Goal: Task Accomplishment & Management: Manage account settings

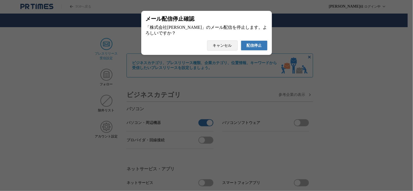
click at [252, 45] on span "配信停止" at bounding box center [254, 45] width 15 height 5
click at [253, 46] on span "配信停止" at bounding box center [254, 45] width 15 height 5
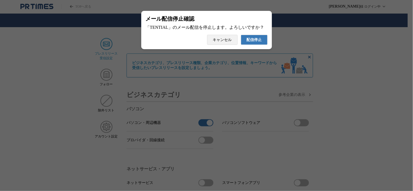
click at [259, 42] on span "配信停止" at bounding box center [254, 40] width 15 height 5
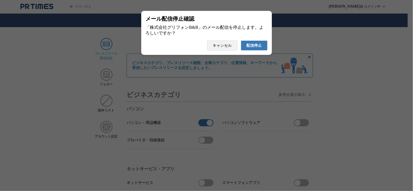
click at [261, 48] on span "配信停止" at bounding box center [254, 45] width 15 height 5
click at [257, 47] on span "配信停止" at bounding box center [254, 45] width 15 height 5
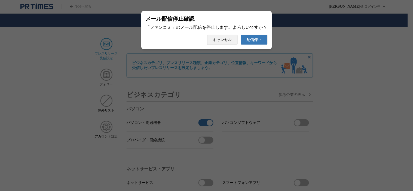
click at [260, 41] on span "配信停止" at bounding box center [254, 40] width 15 height 5
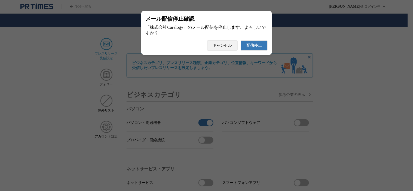
click at [259, 45] on span "配信停止" at bounding box center [254, 45] width 15 height 5
click at [256, 47] on span "配信停止" at bounding box center [254, 45] width 15 height 5
click at [255, 47] on span "配信停止" at bounding box center [254, 45] width 15 height 5
click at [258, 45] on span "配信停止" at bounding box center [254, 45] width 15 height 5
click at [264, 47] on button "配信停止" at bounding box center [254, 46] width 27 height 10
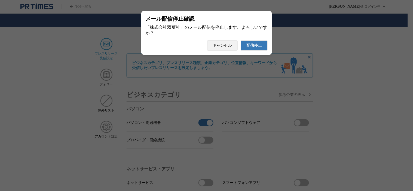
click at [254, 45] on span "配信停止" at bounding box center [254, 45] width 15 height 5
click at [254, 47] on span "配信停止" at bounding box center [254, 45] width 15 height 5
click at [261, 47] on span "配信停止" at bounding box center [254, 45] width 15 height 5
click at [260, 46] on span "配信停止" at bounding box center [254, 45] width 15 height 5
